Goal: Information Seeking & Learning: Check status

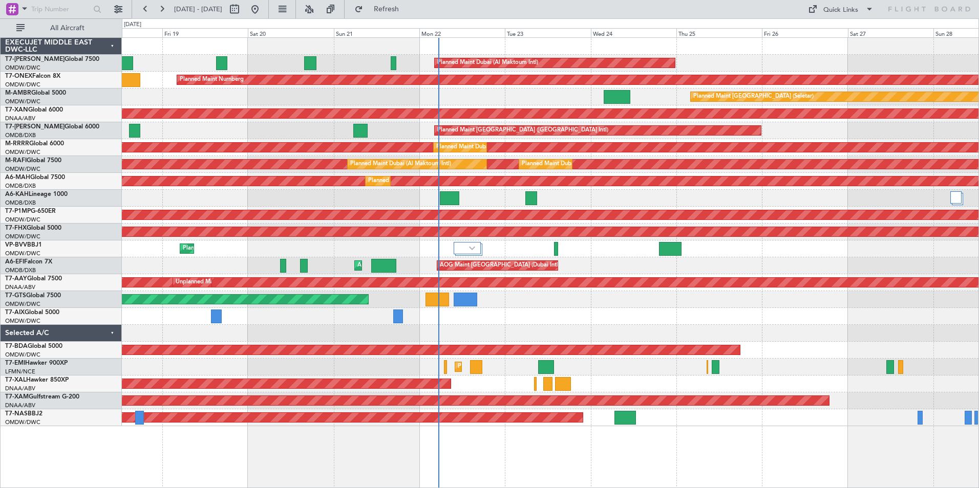
click at [545, 464] on div "Planned Maint Dubai (Al Maktoum Intl) Planned Maint Nurnberg Planned Maint [GEO…" at bounding box center [550, 262] width 857 height 451
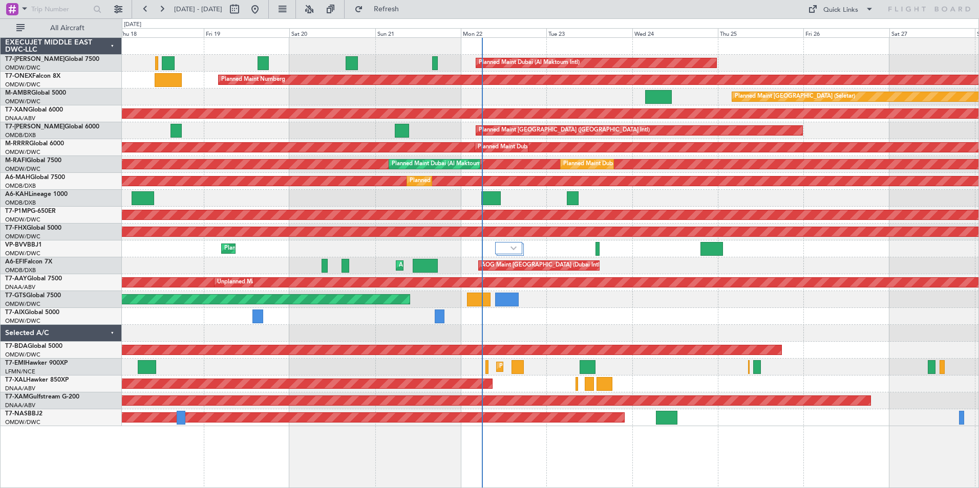
click at [389, 471] on div "Planned Maint Dubai (Al Maktoum Intl) Planned Maint Nurnberg Planned Maint [GEO…" at bounding box center [550, 262] width 857 height 451
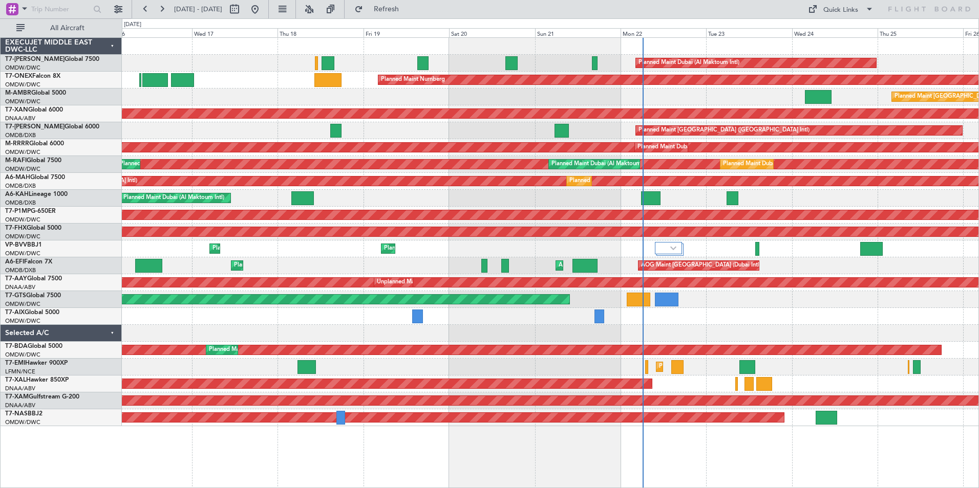
click at [515, 480] on div "Planned Maint Dubai (Al Maktoum Intl) Planned Maint Nurnberg Planned Maint [GEO…" at bounding box center [550, 262] width 857 height 451
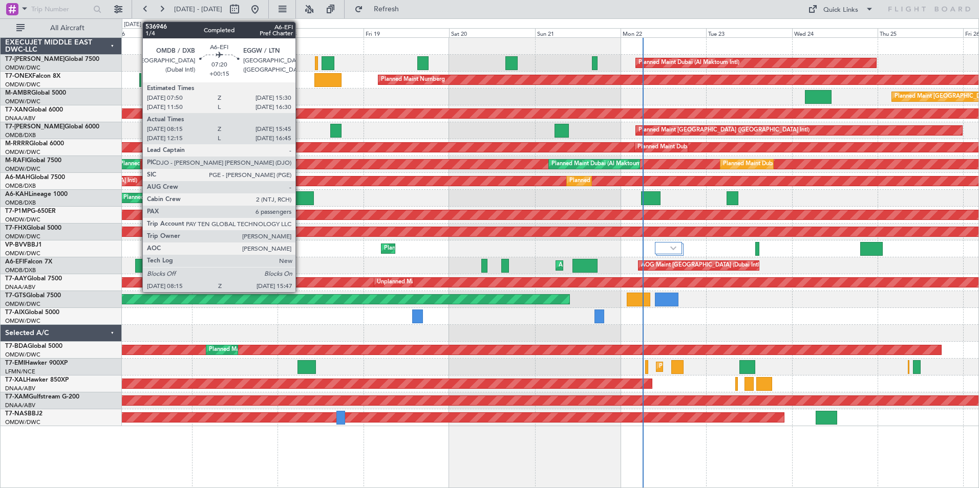
click at [137, 265] on div at bounding box center [148, 266] width 27 height 14
click at [138, 266] on div at bounding box center [148, 266] width 27 height 14
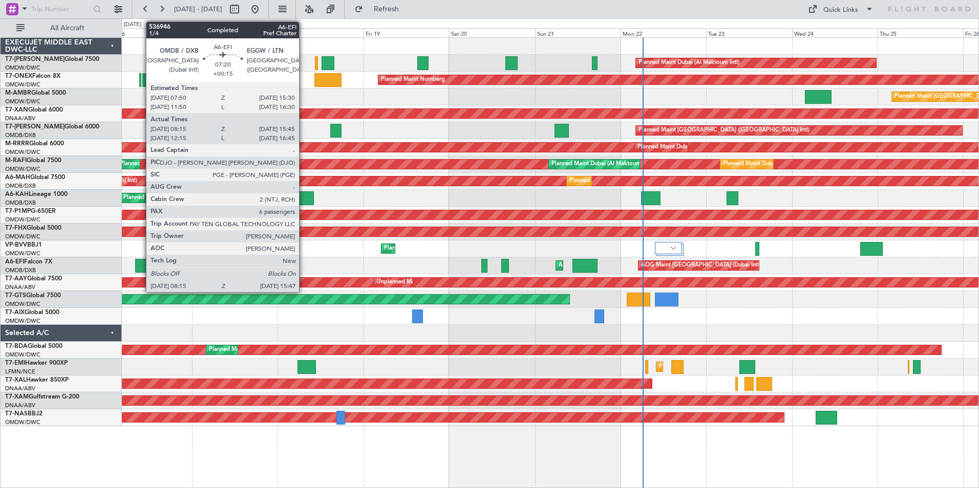
click at [141, 267] on div at bounding box center [148, 266] width 27 height 14
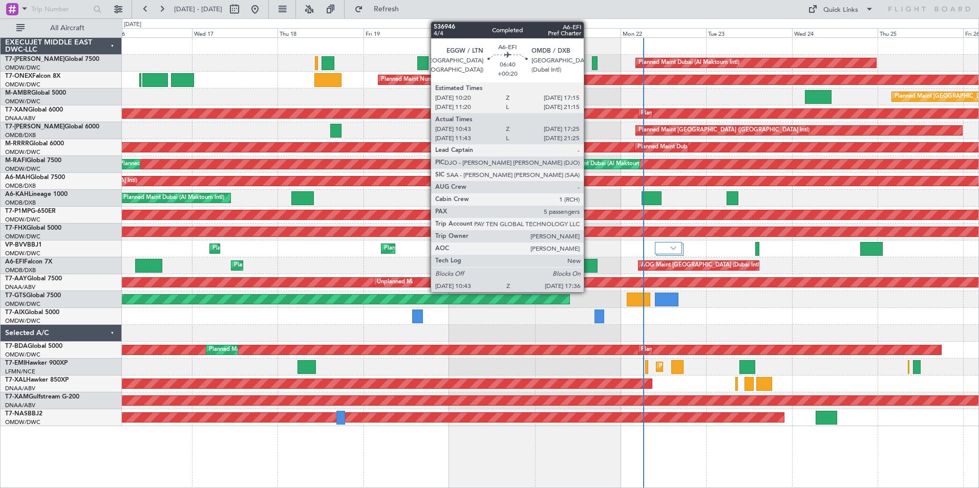
click at [588, 268] on div at bounding box center [584, 266] width 25 height 14
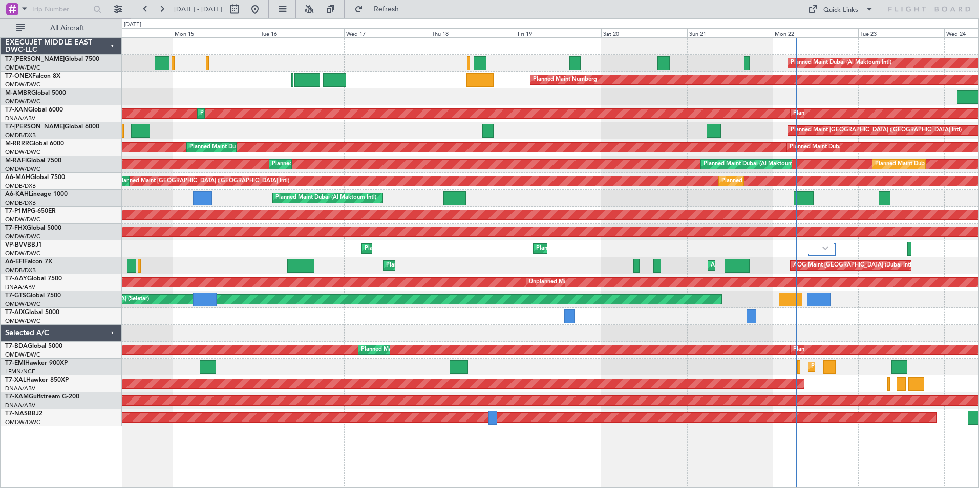
click at [549, 446] on div "Planned Maint Dubai (Al Maktoum Intl) Planned Maint Nurnberg Planned Maint [GEO…" at bounding box center [550, 262] width 857 height 451
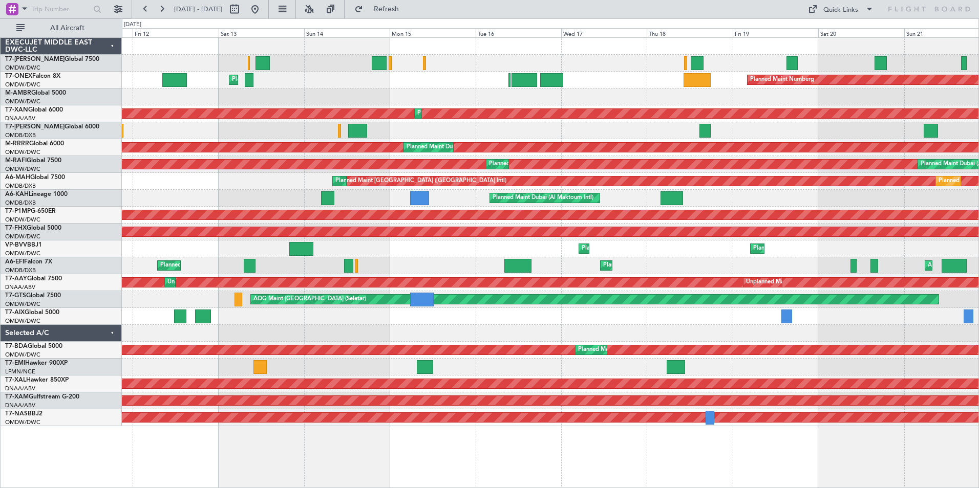
click at [568, 466] on div "Planned Maint Dubai (Al Maktoum Intl) Planned Maint Nurnberg Planned Maint [GEO…" at bounding box center [550, 262] width 857 height 451
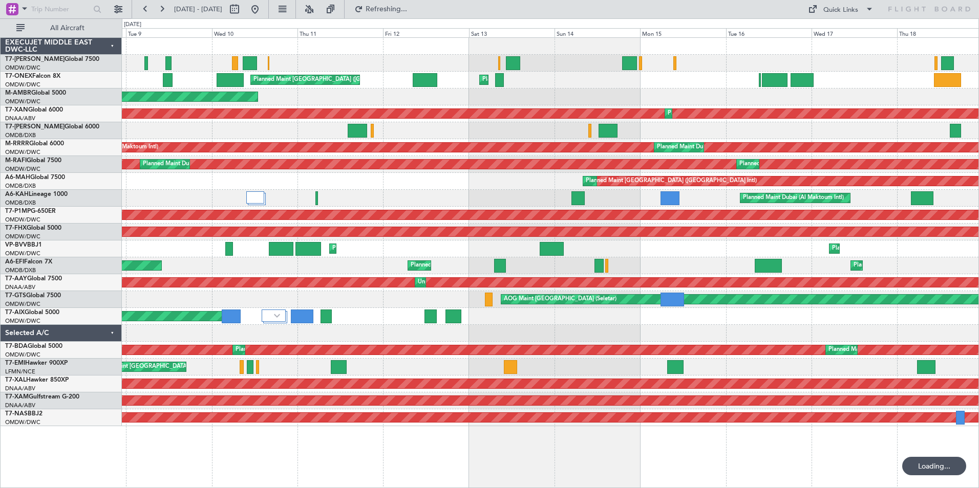
click at [580, 467] on div "Planned Maint Dubai (Al Maktoum Intl) Planned Maint [GEOGRAPHIC_DATA] ([GEOGRAP…" at bounding box center [550, 262] width 857 height 451
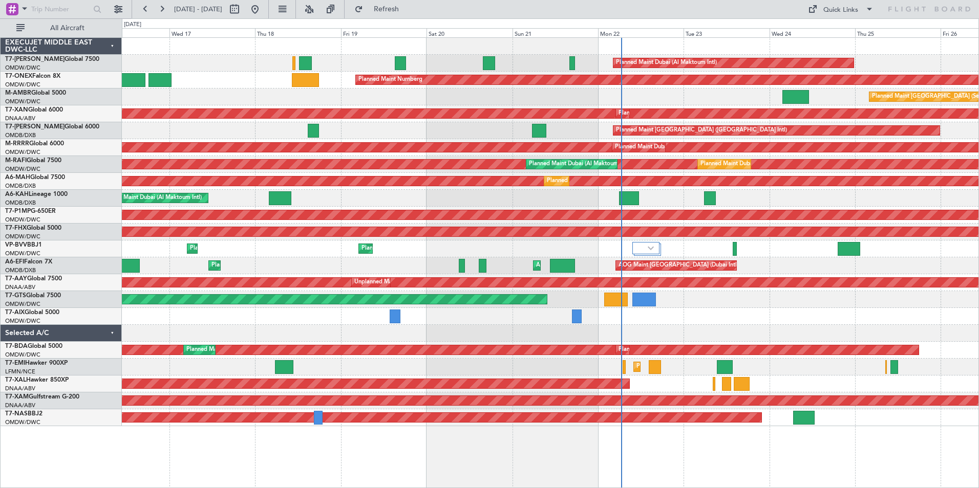
click at [153, 448] on div "Planned Maint Dubai (Al Maktoum Intl) Planned Maint Nurnberg Planned Maint [GEO…" at bounding box center [550, 262] width 857 height 451
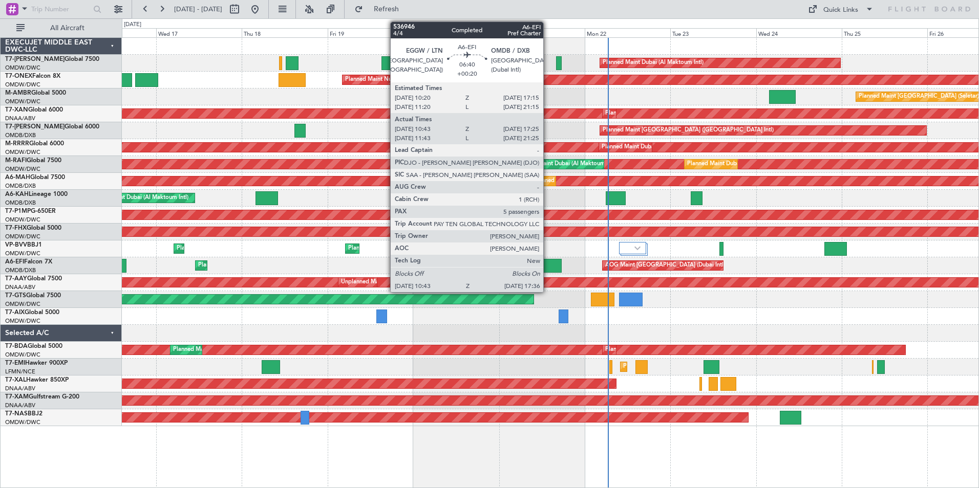
click at [548, 269] on div at bounding box center [548, 266] width 25 height 14
click at [548, 262] on div at bounding box center [548, 266] width 25 height 14
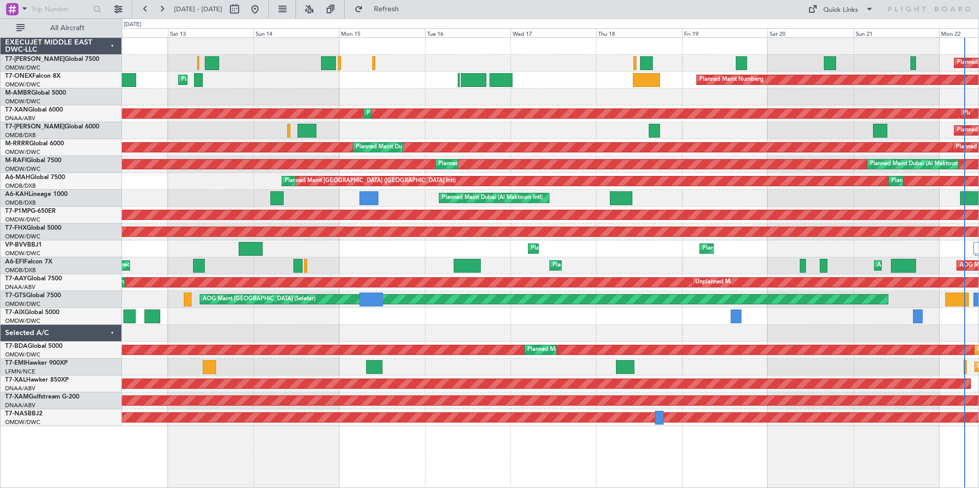
click at [545, 332] on div at bounding box center [550, 333] width 856 height 17
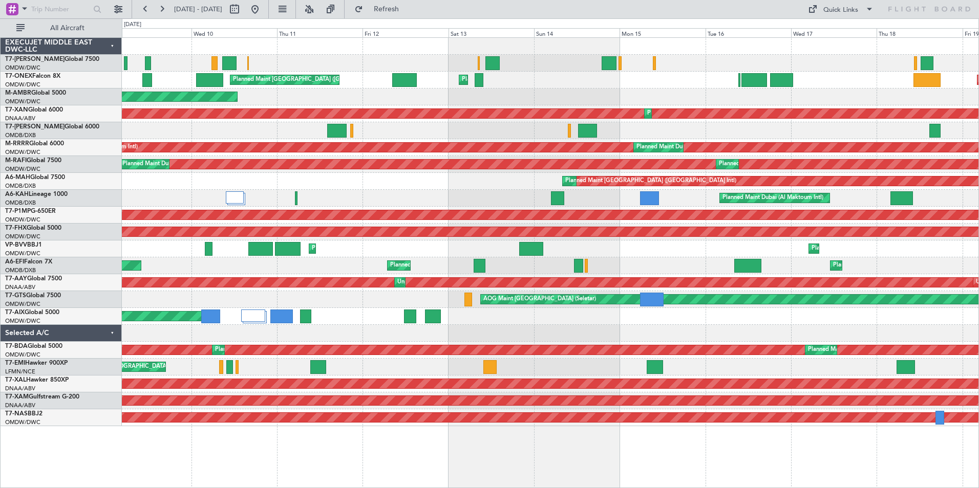
click at [521, 467] on div "Planned Maint Nurnberg Planned Maint [GEOGRAPHIC_DATA] (Al Maktoum Intl) Planne…" at bounding box center [550, 262] width 857 height 451
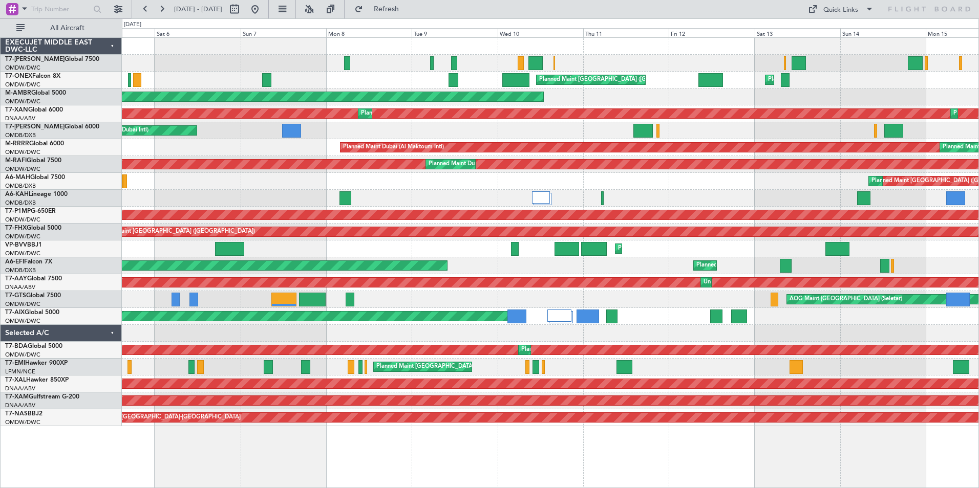
click at [591, 463] on div "Planned Maint Dubai (Al Maktoum Intl) Planned Maint [GEOGRAPHIC_DATA] (Al Makto…" at bounding box center [550, 262] width 857 height 451
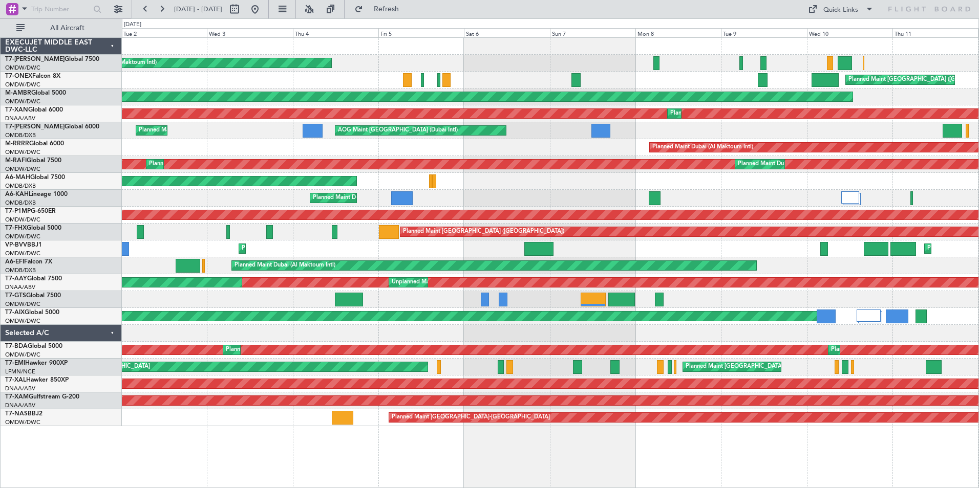
click at [615, 466] on div "Planned Maint Dubai (Al Maktoum Intl) AOG Maint [GEOGRAPHIC_DATA] (Al Maktoum I…" at bounding box center [550, 262] width 857 height 451
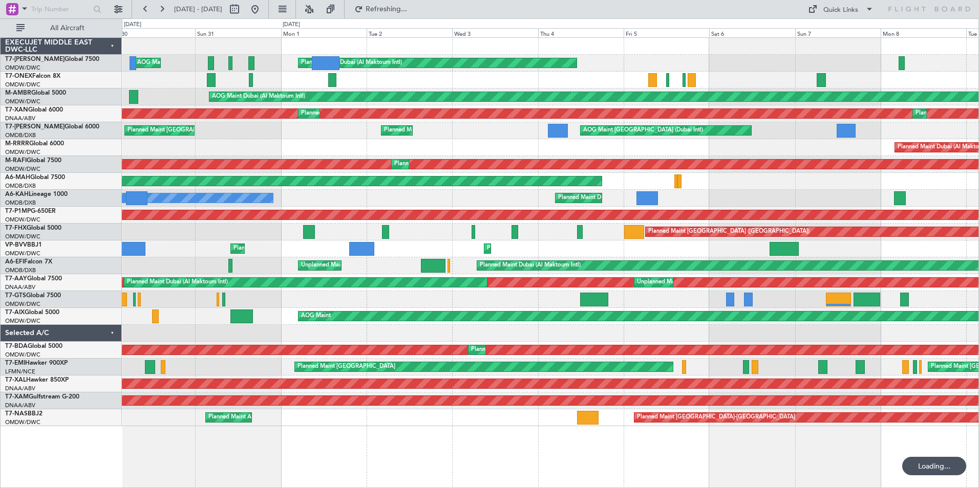
click at [519, 463] on div "Planned Maint Dubai (Al Maktoum Intl) AOG Maint [GEOGRAPHIC_DATA] (Al Maktoum I…" at bounding box center [550, 262] width 857 height 451
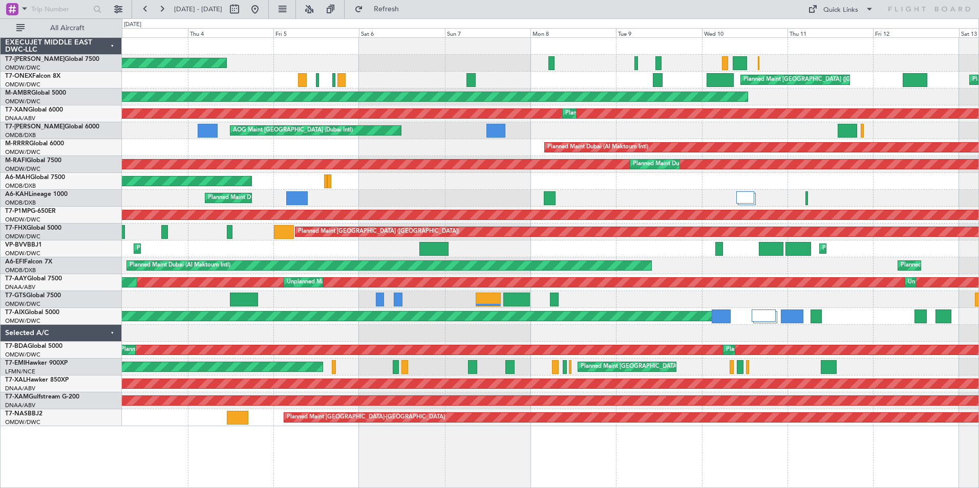
click at [271, 488] on html "[DATE] - [DATE] Refresh Quick Links All Aircraft Planned Maint [GEOGRAPHIC_DATA…" at bounding box center [489, 244] width 979 height 488
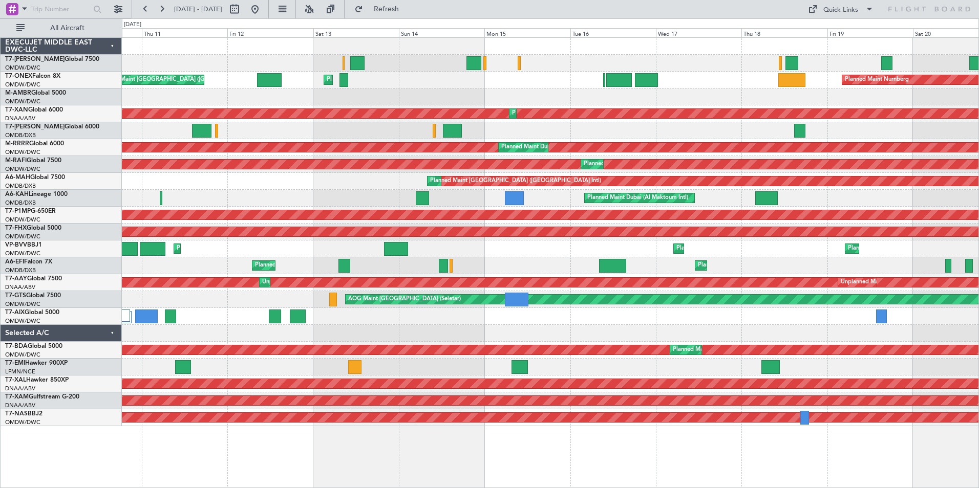
click at [165, 457] on div "Planned Maint Dubai (Al Maktoum Intl) Planned Maint [GEOGRAPHIC_DATA] ([GEOGRAP…" at bounding box center [550, 262] width 857 height 451
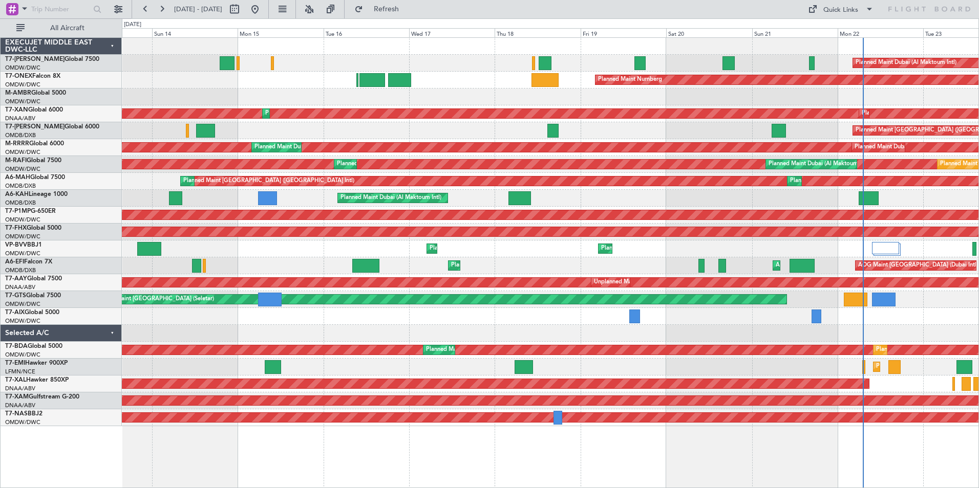
click at [445, 487] on div "Planned Maint Dubai (Al Maktoum Intl) Planned Maint Nurnberg Planned Maint [GEO…" at bounding box center [550, 262] width 857 height 451
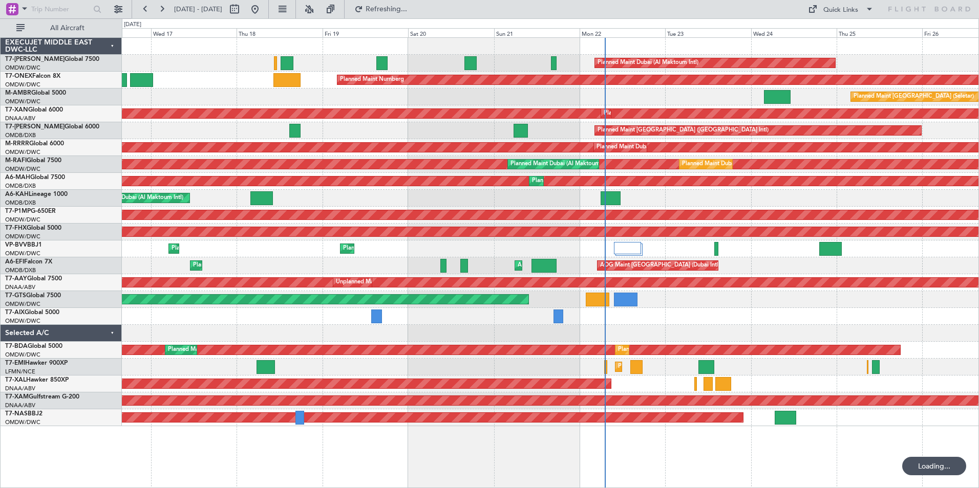
click at [495, 488] on html "[DATE] - [DATE] Refreshing... Quick Links All Aircraft Planned Maint [GEOGRAPHI…" at bounding box center [489, 244] width 979 height 488
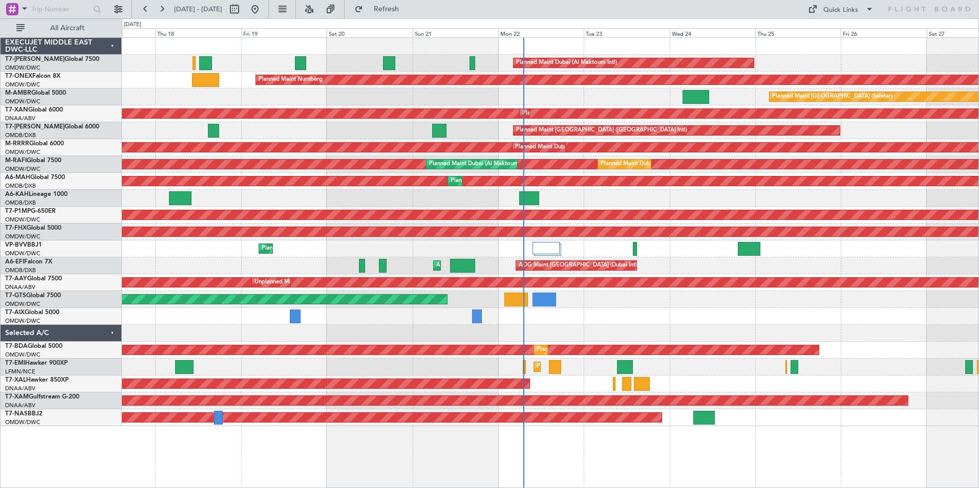
click at [121, 467] on div "Planned Maint Dubai (Al Maktoum Intl) Planned Maint Nurnberg Planned Maint [GEO…" at bounding box center [489, 253] width 979 height 470
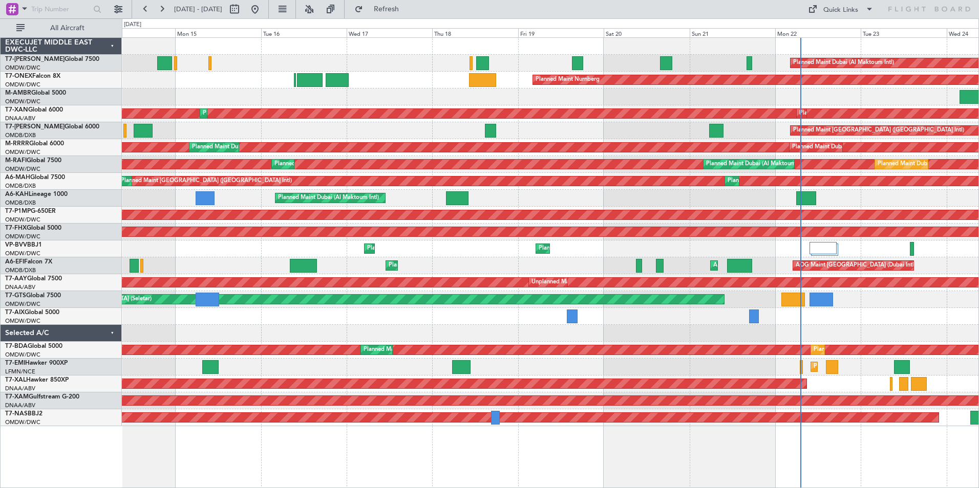
click at [519, 478] on div "Planned Maint Dubai (Al Maktoum Intl) Planned Maint Nurnberg Planned Maint [GEO…" at bounding box center [550, 262] width 857 height 451
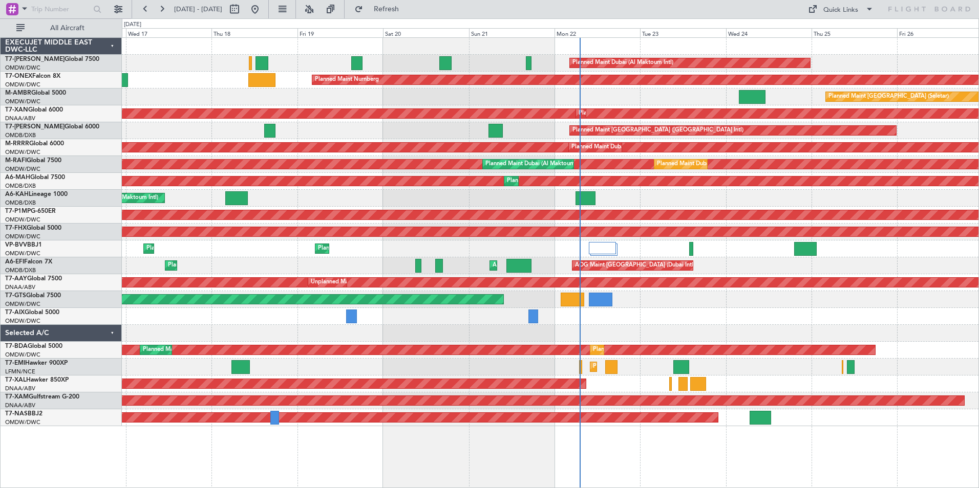
click at [471, 464] on div "Planned Maint Dubai (Al Maktoum Intl) Planned Maint Nurnberg Planned Maint [GEO…" at bounding box center [550, 262] width 857 height 451
click at [26, 11] on span at bounding box center [24, 8] width 12 height 13
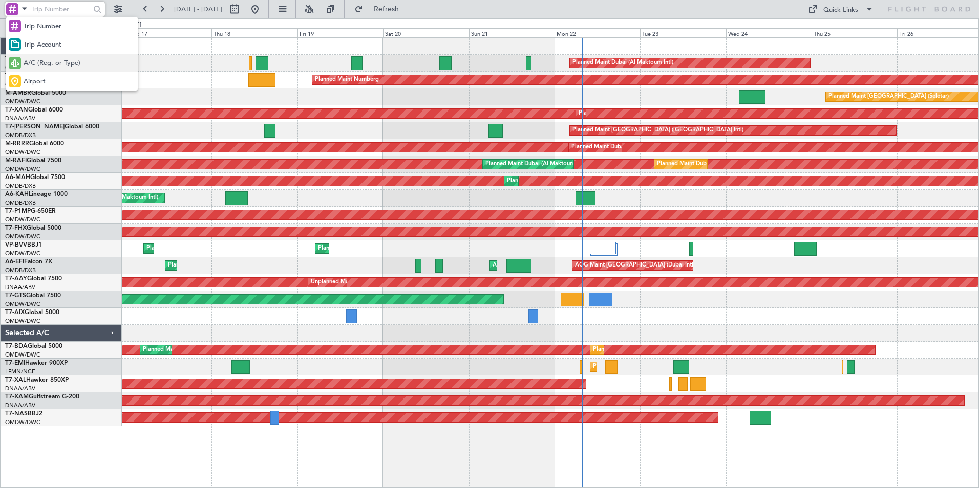
click at [56, 68] on span "A/C (Reg. or Type)" at bounding box center [52, 63] width 57 height 10
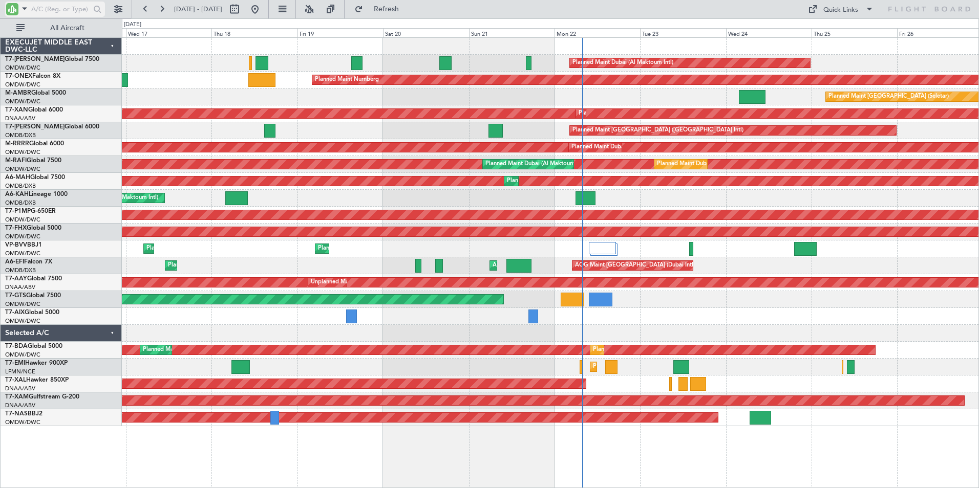
click at [67, 11] on input "text" at bounding box center [60, 9] width 59 height 15
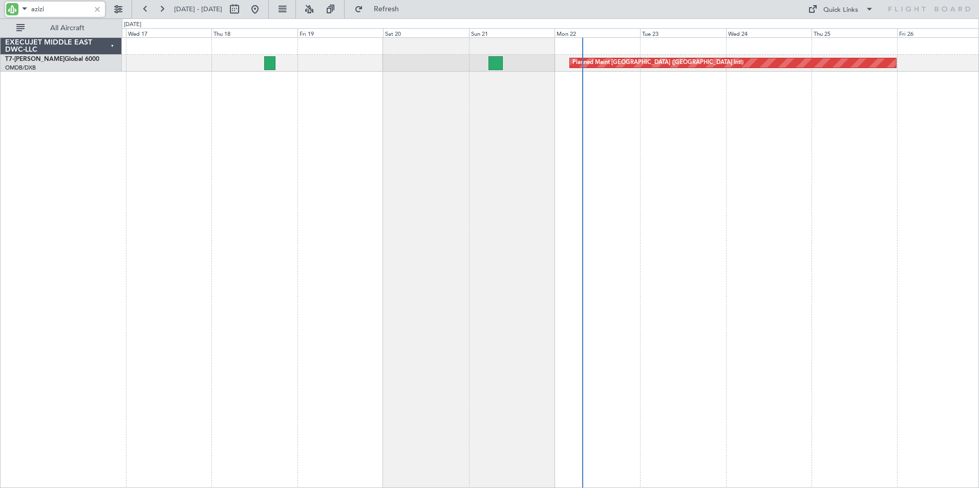
type input "azizi"
click at [96, 10] on div at bounding box center [97, 9] width 11 height 11
